Goal: Information Seeking & Learning: Stay updated

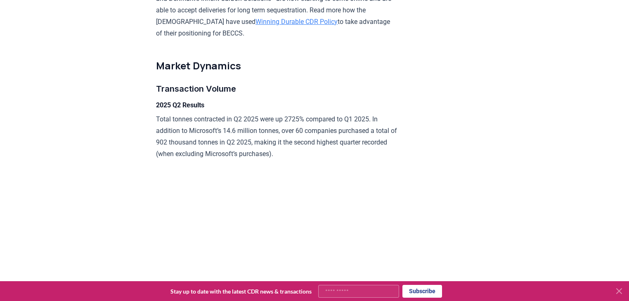
scroll to position [1189, 0]
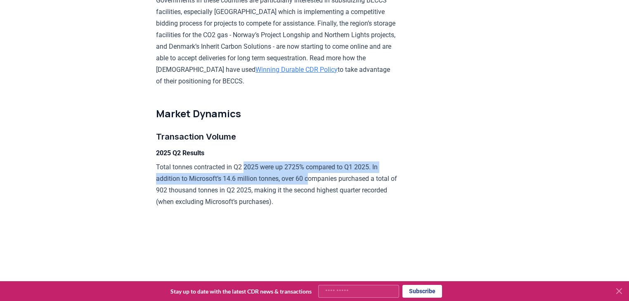
drag, startPoint x: 248, startPoint y: 174, endPoint x: 314, endPoint y: 191, distance: 68.6
click at [314, 191] on p "Total tonnes contracted in Q2 2025 were up 2725% compared to Q1 2025. In additi…" at bounding box center [276, 184] width 241 height 46
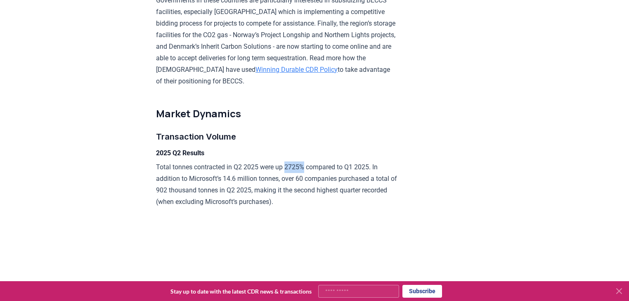
drag, startPoint x: 307, startPoint y: 178, endPoint x: 290, endPoint y: 177, distance: 17.4
click at [290, 177] on p "Total tonnes contracted in Q2 2025 were up 2725% compared to Q1 2025. In additi…" at bounding box center [276, 184] width 241 height 46
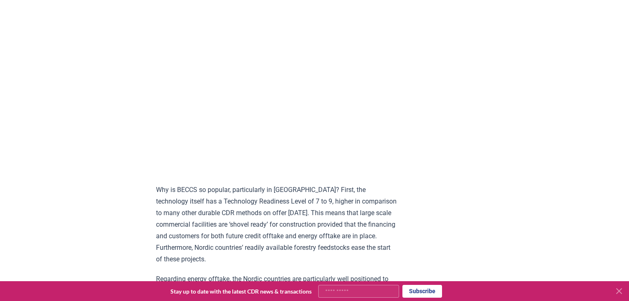
scroll to position [0, 0]
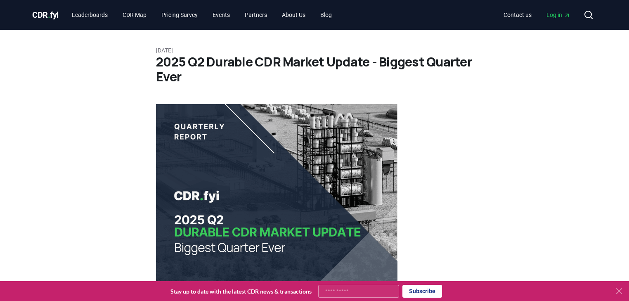
drag, startPoint x: 402, startPoint y: 189, endPoint x: 371, endPoint y: 3, distance: 188.0
drag, startPoint x: 217, startPoint y: 67, endPoint x: 129, endPoint y: 63, distance: 88.0
drag, startPoint x: 152, startPoint y: 67, endPoint x: 149, endPoint y: 56, distance: 11.6
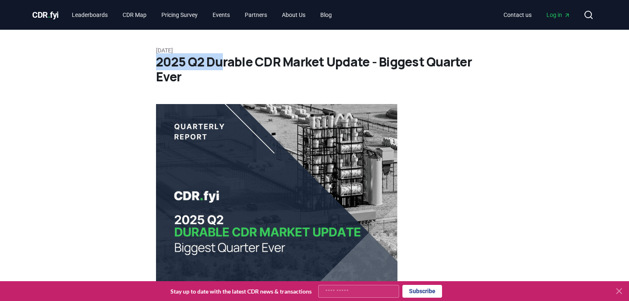
click at [158, 57] on h1 "2025 Q2 Durable CDR Market Update - Biggest Quarter Ever" at bounding box center [314, 69] width 317 height 30
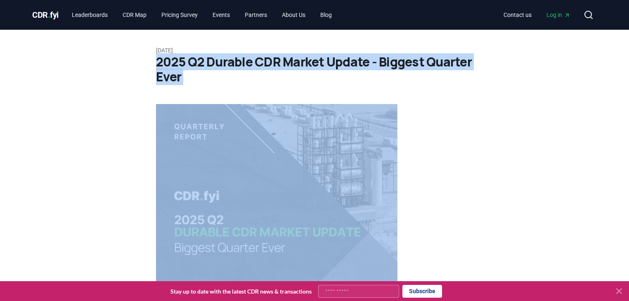
drag, startPoint x: 157, startPoint y: 61, endPoint x: 183, endPoint y: 84, distance: 35.1
copy div "2025 Q2 Durable CDR Market Update - Biggest Quarter Ever"
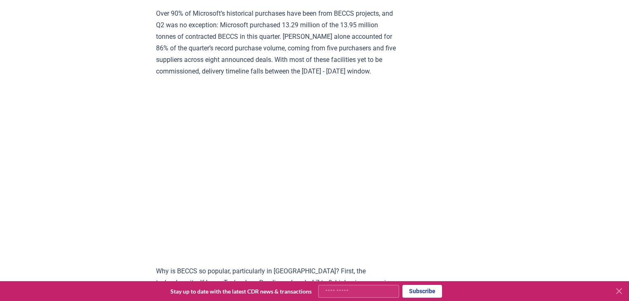
scroll to position [826, 0]
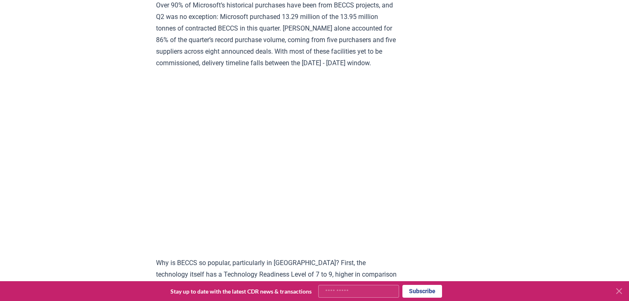
drag, startPoint x: 494, startPoint y: 196, endPoint x: 458, endPoint y: 11, distance: 188.0
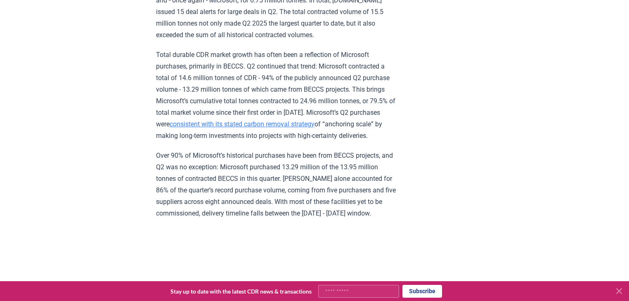
drag, startPoint x: 329, startPoint y: 145, endPoint x: 321, endPoint y: 113, distance: 33.1
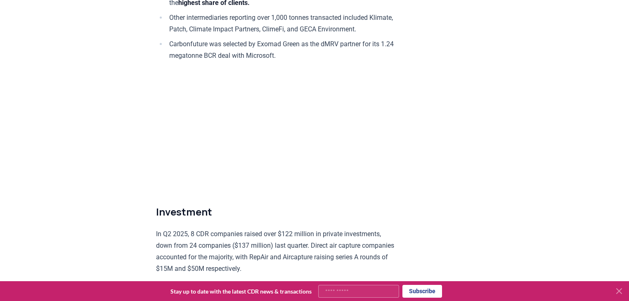
scroll to position [4613, 0]
